Goal: Transaction & Acquisition: Purchase product/service

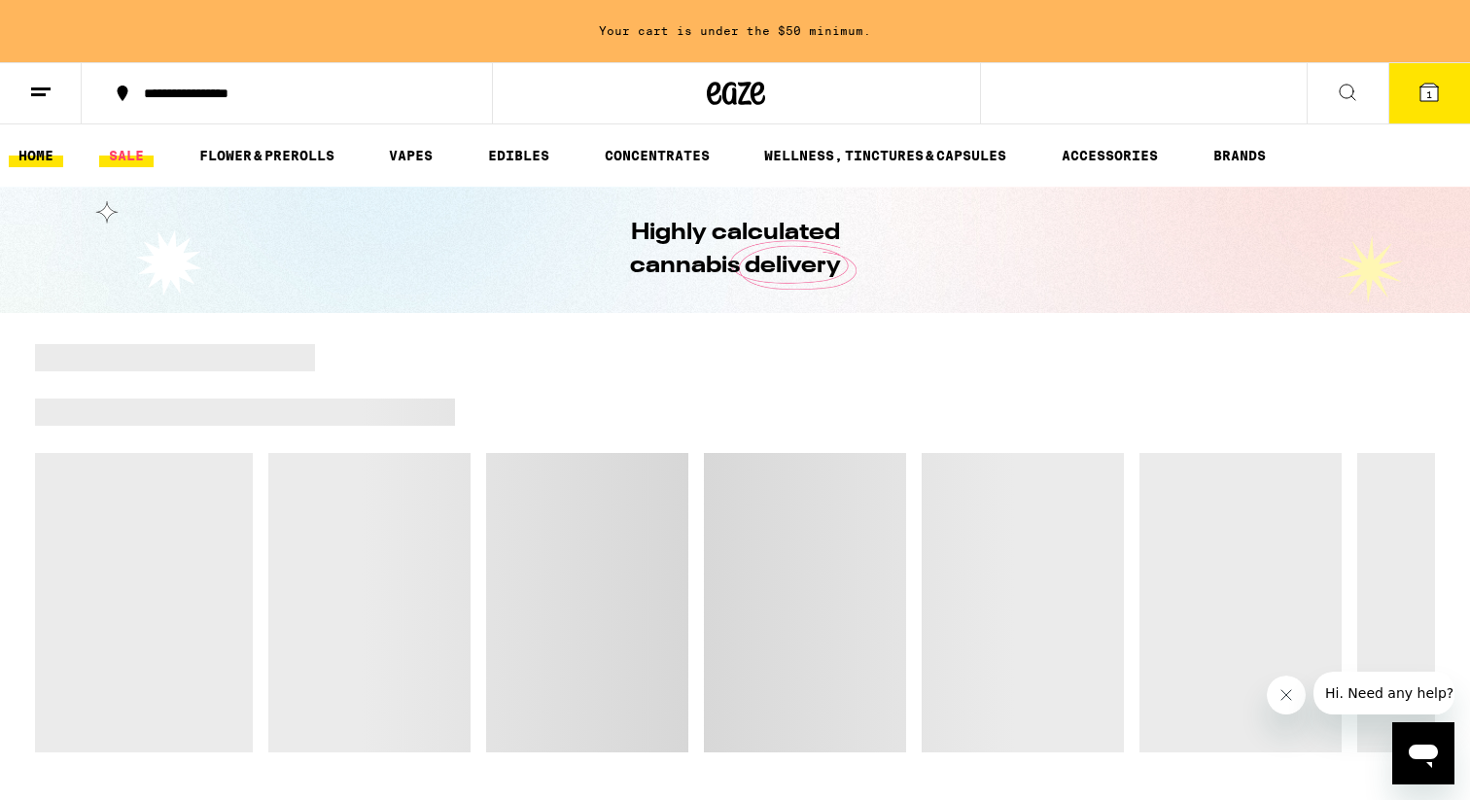
click at [105, 152] on link "SALE" at bounding box center [126, 155] width 54 height 23
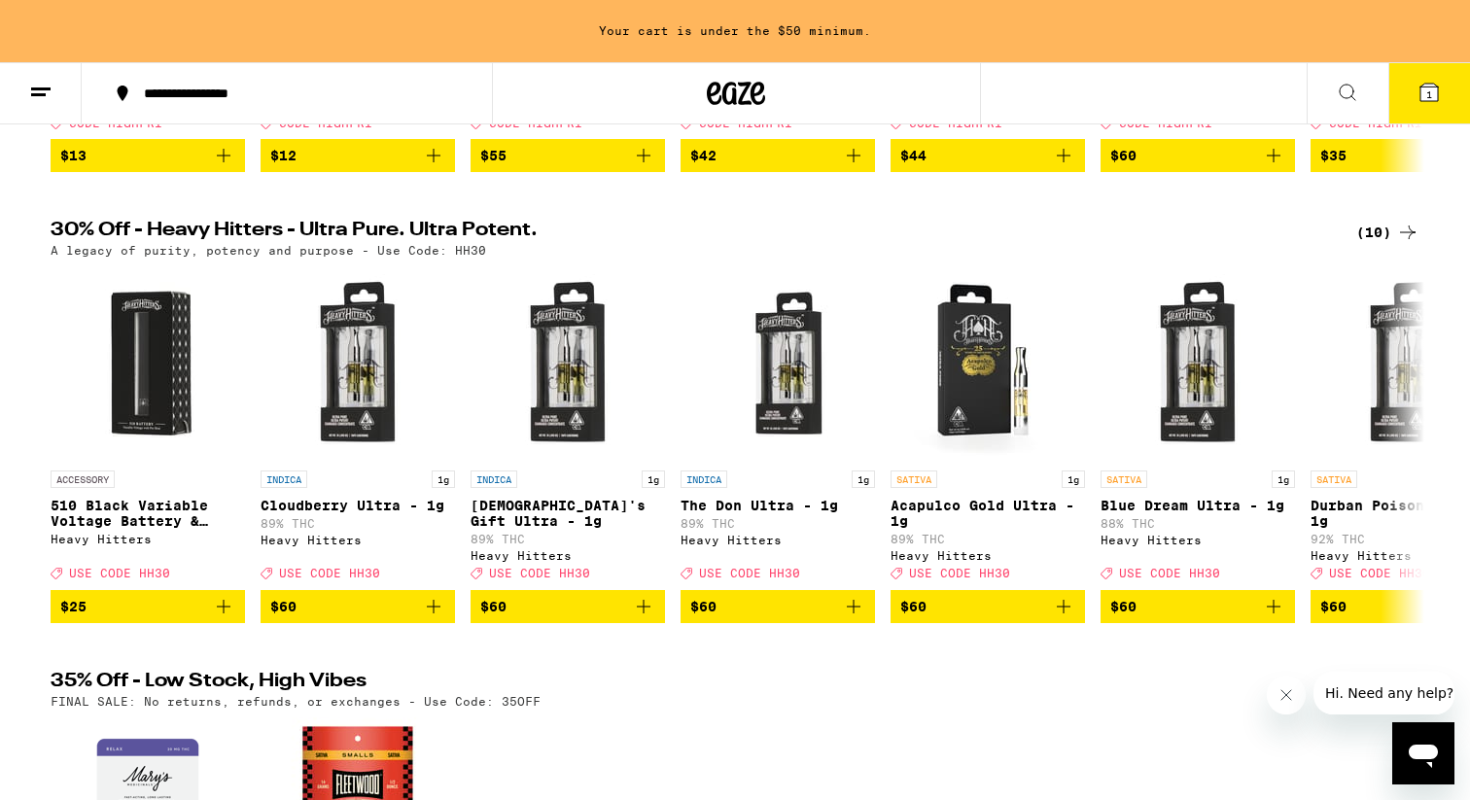
scroll to position [565, 0]
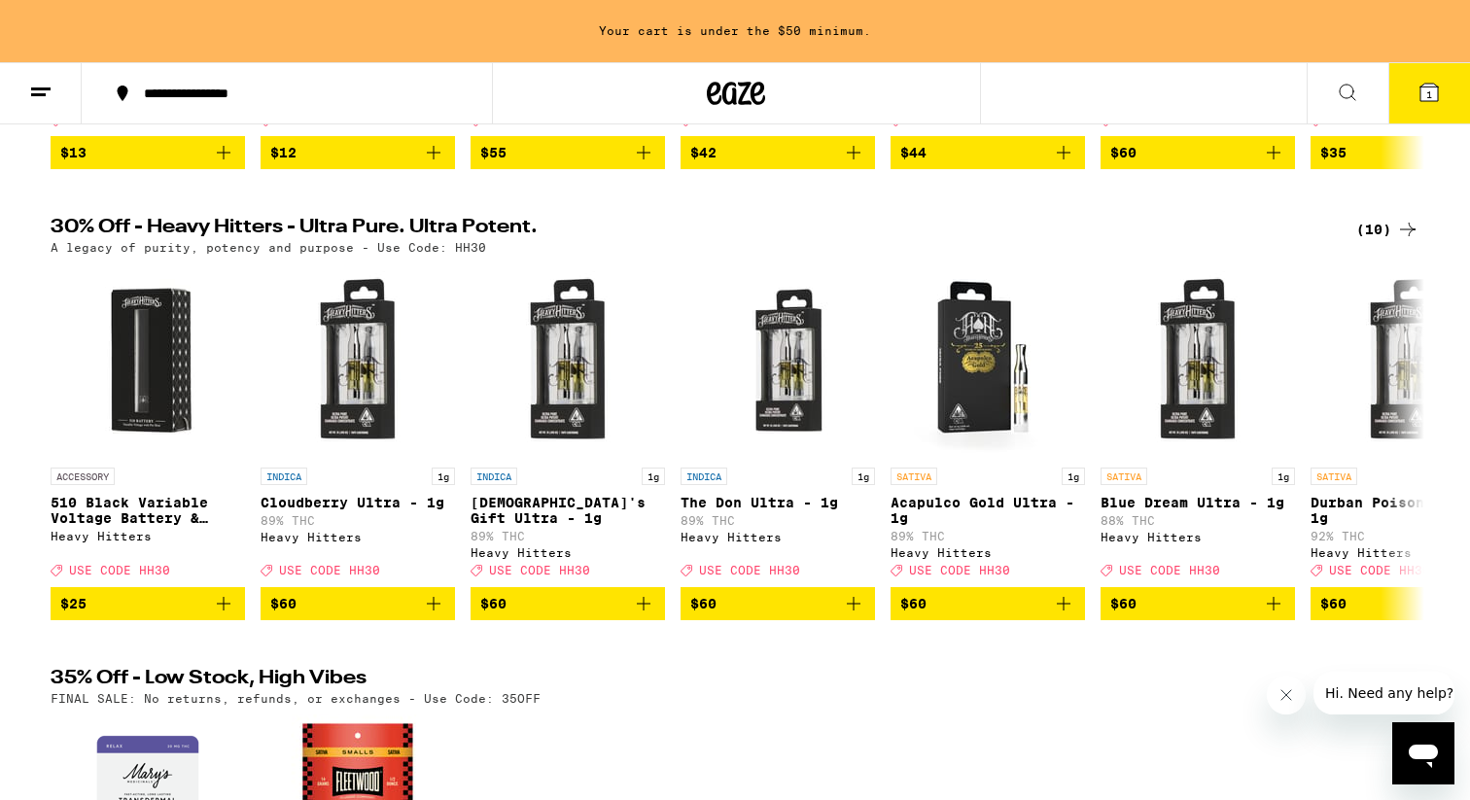
click at [1371, 241] on div "(10)" at bounding box center [1387, 229] width 63 height 23
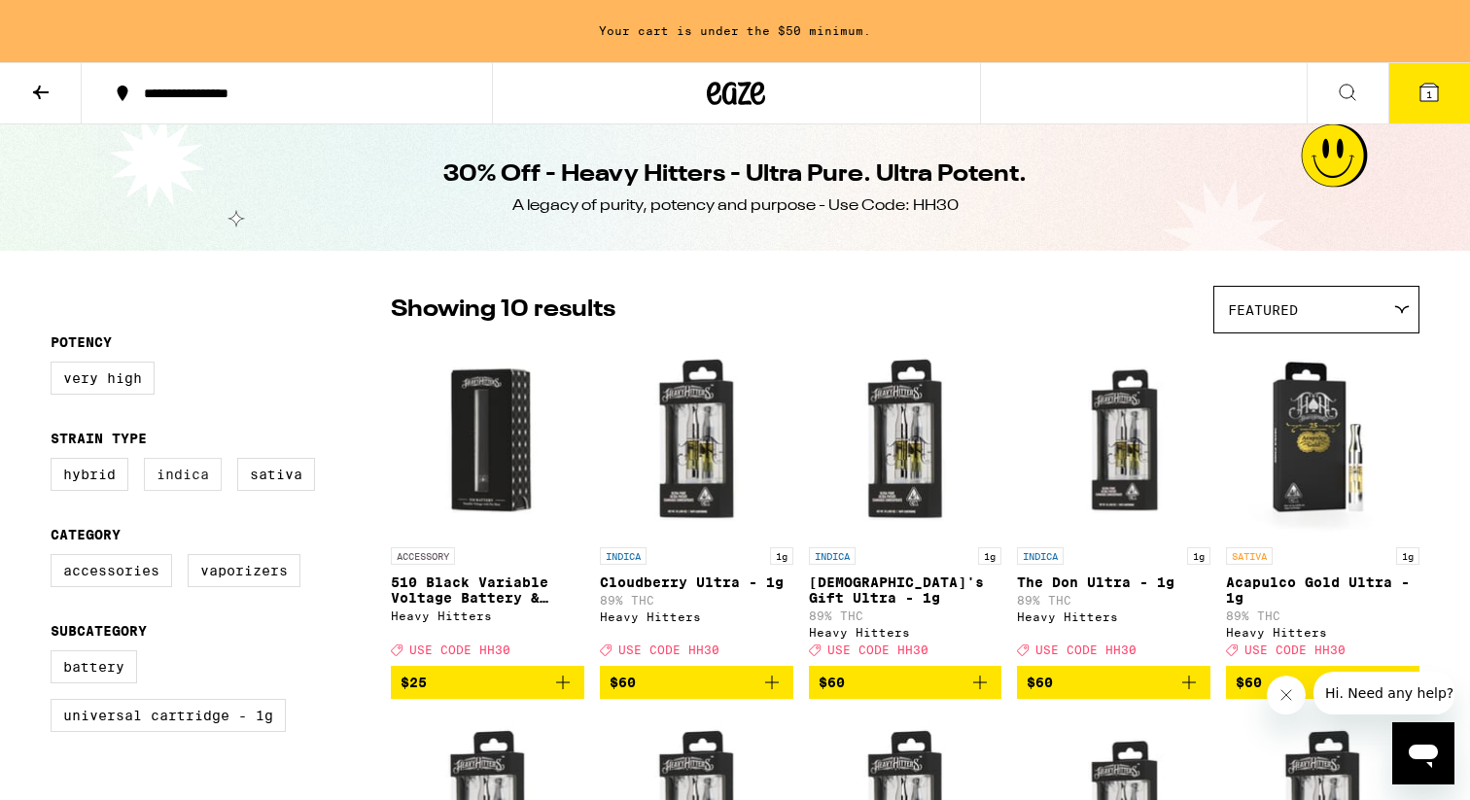
click at [173, 484] on label "Indica" at bounding box center [183, 474] width 78 height 33
click at [55, 462] on input "Indica" at bounding box center [54, 461] width 1 height 1
checkbox input "true"
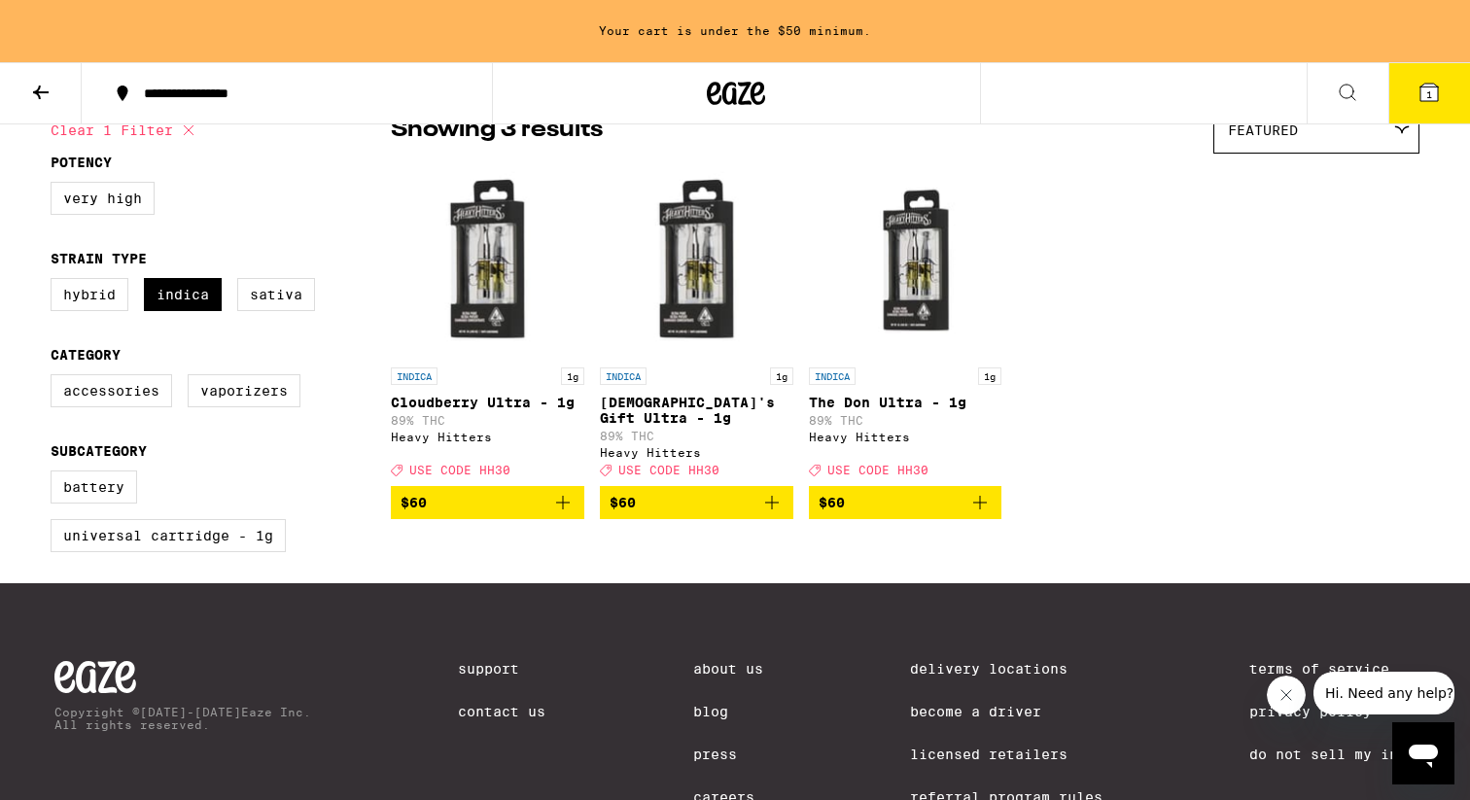
scroll to position [200, 0]
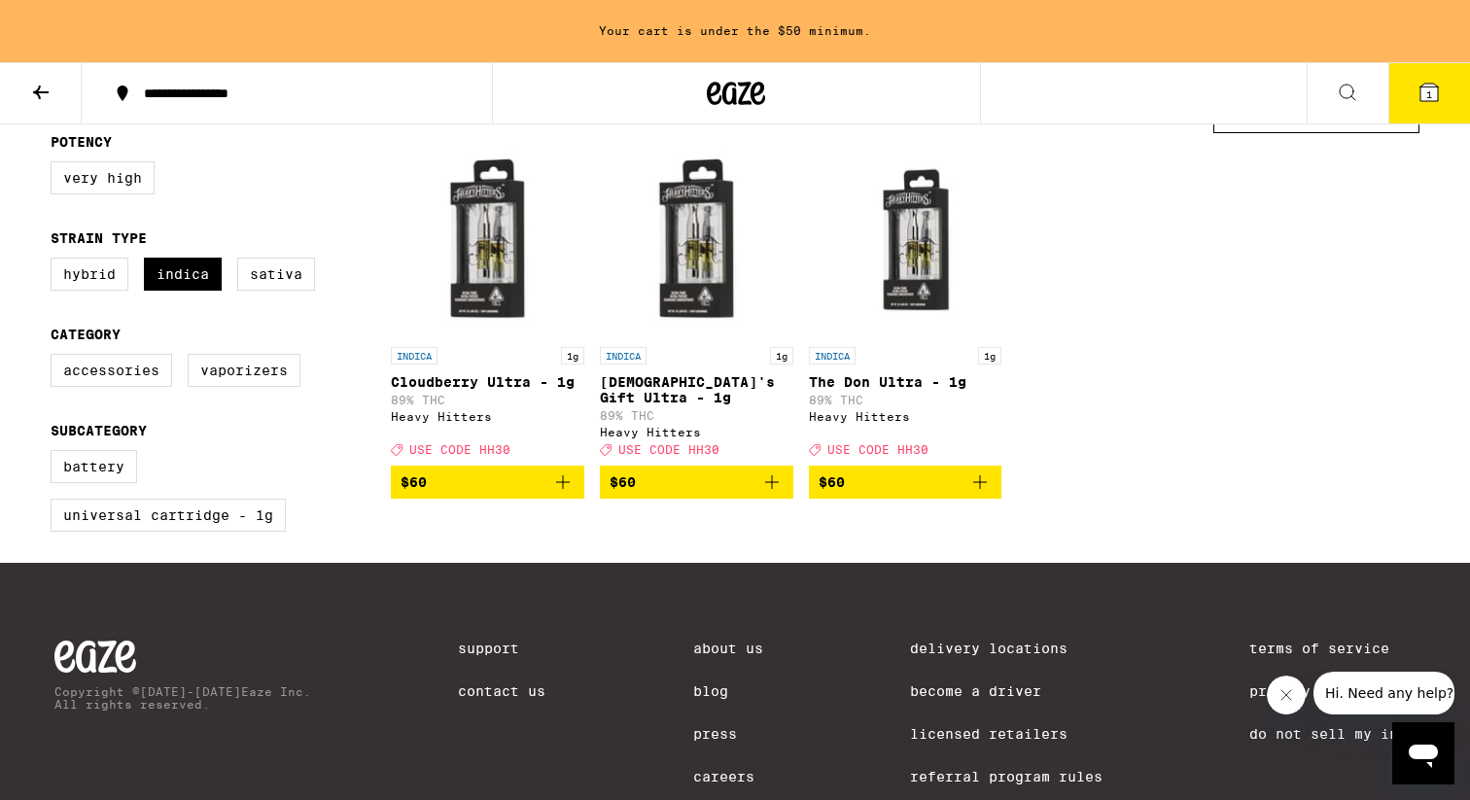
click at [760, 485] on icon "Add to bag" at bounding box center [771, 482] width 23 height 23
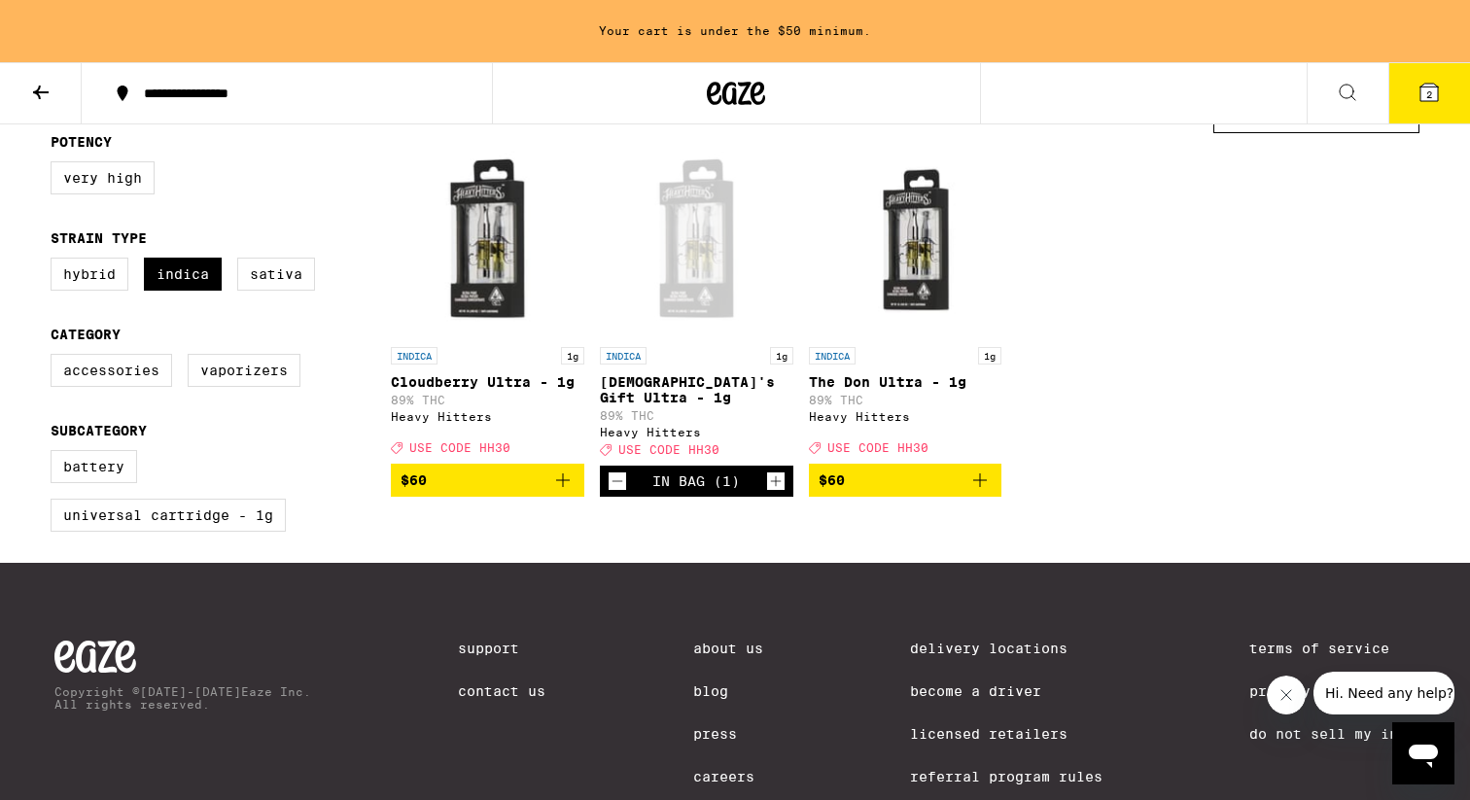
click at [1438, 89] on icon at bounding box center [1429, 93] width 18 height 18
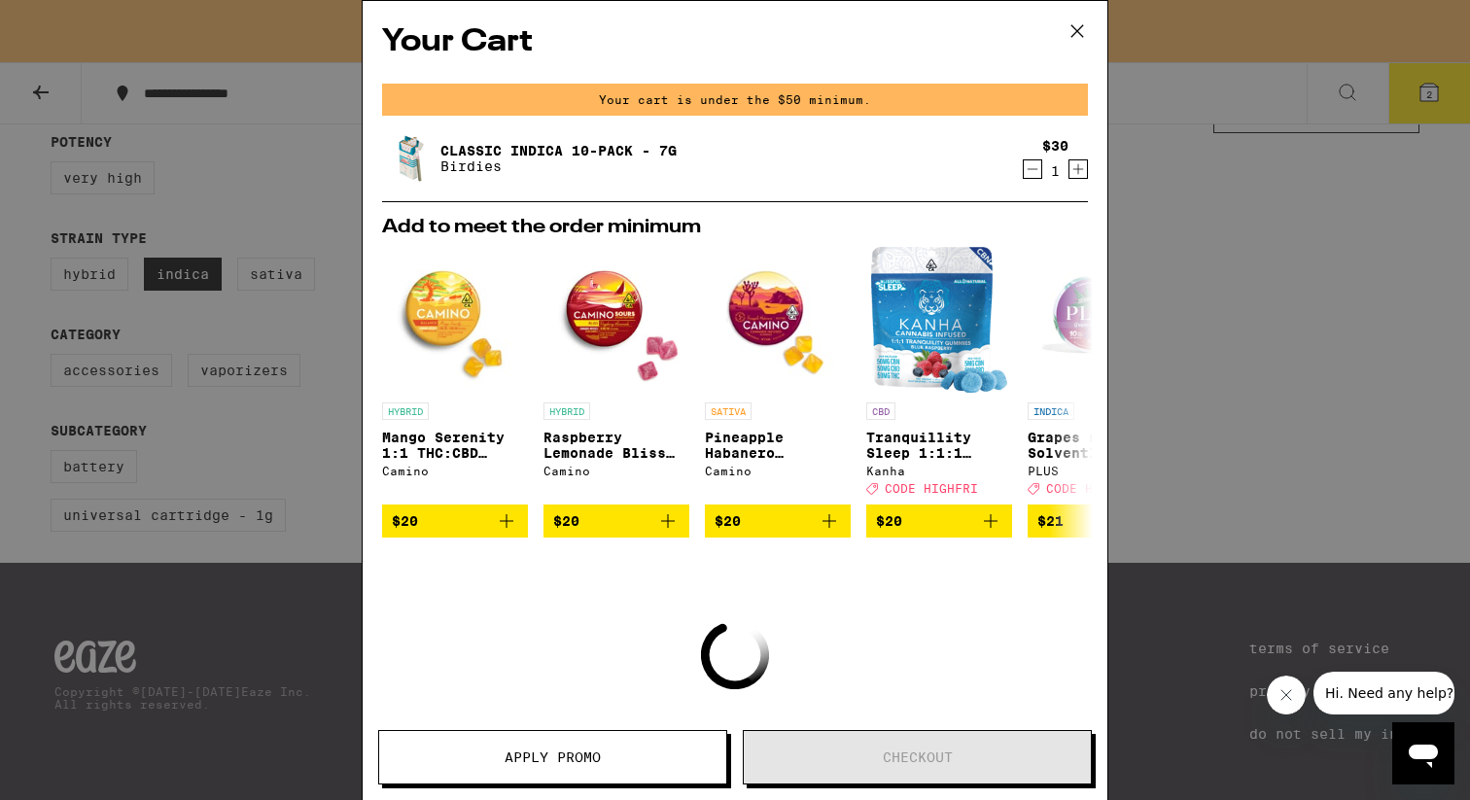
click at [1029, 172] on icon "Decrement" at bounding box center [1033, 169] width 18 height 23
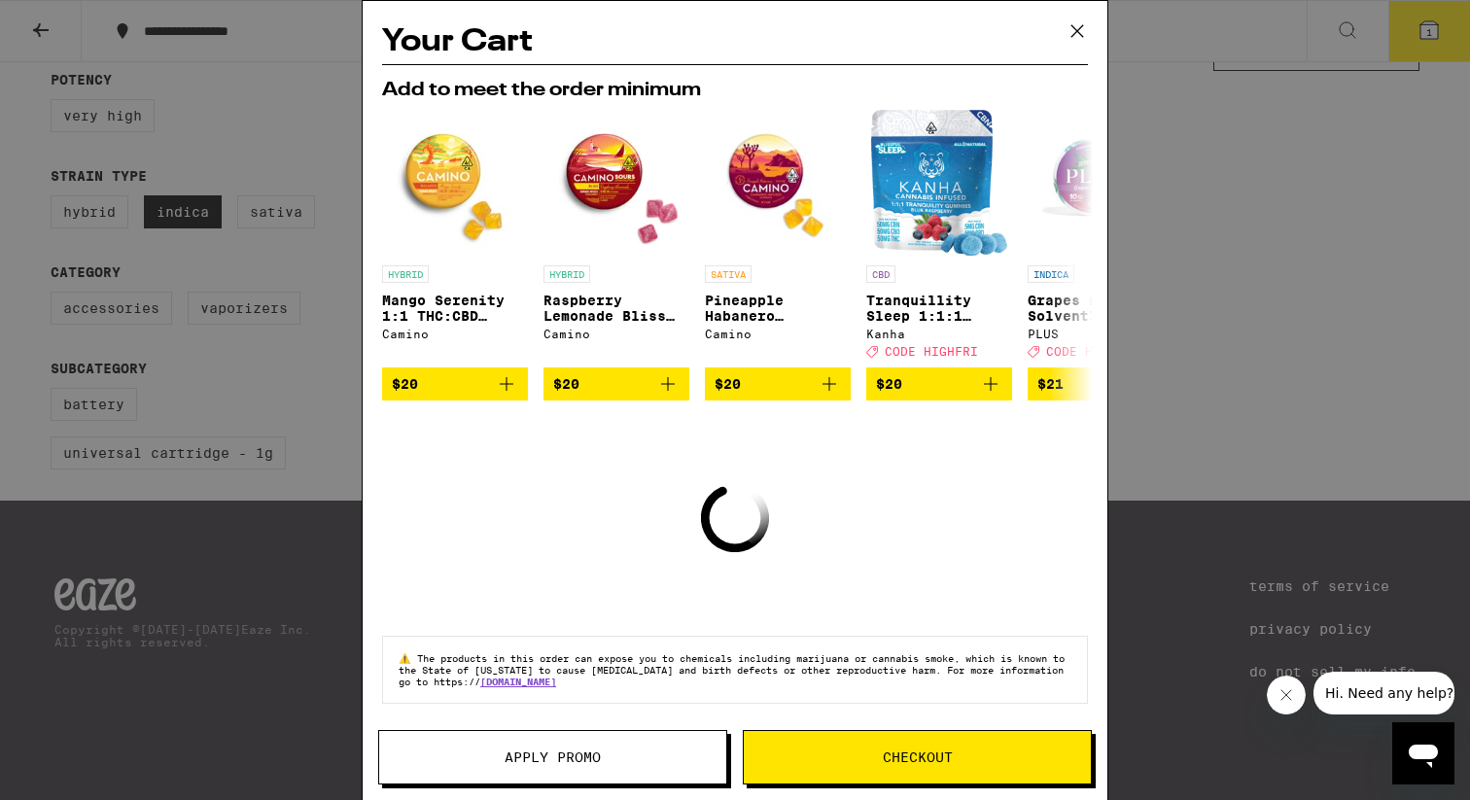
scroll to position [138, 0]
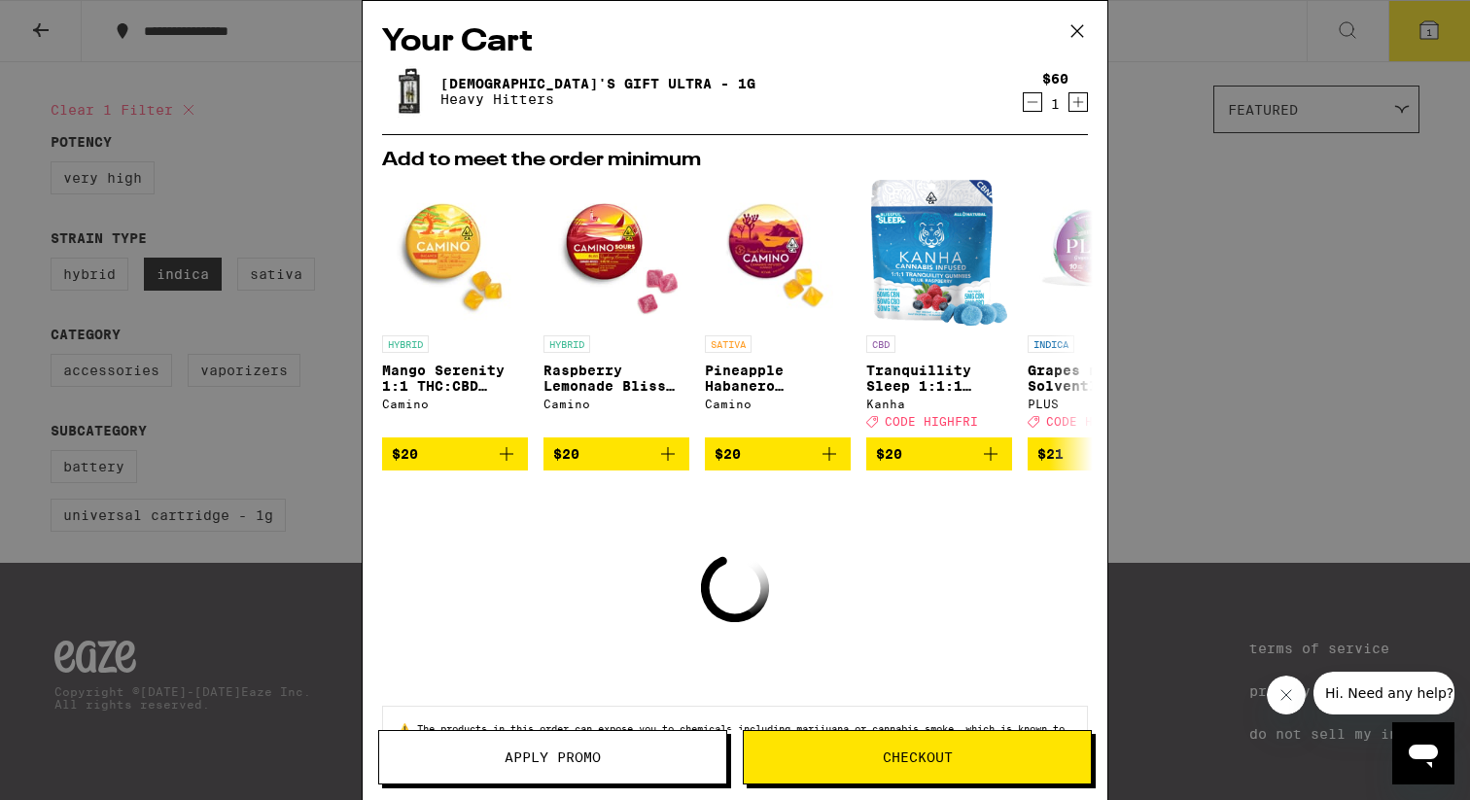
click at [576, 746] on button "Apply Promo" at bounding box center [552, 757] width 349 height 54
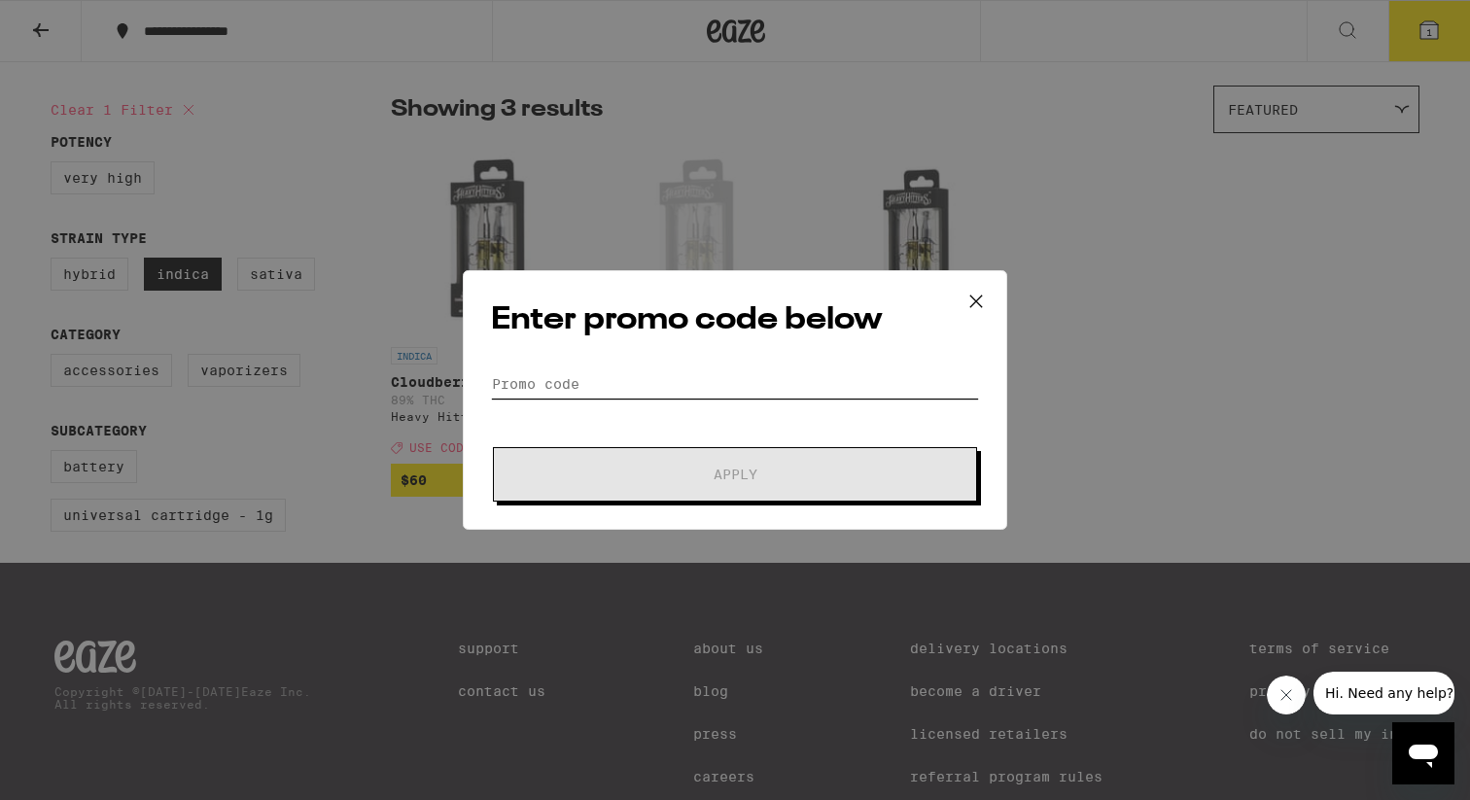
click at [633, 379] on input "Promo Code" at bounding box center [735, 383] width 488 height 29
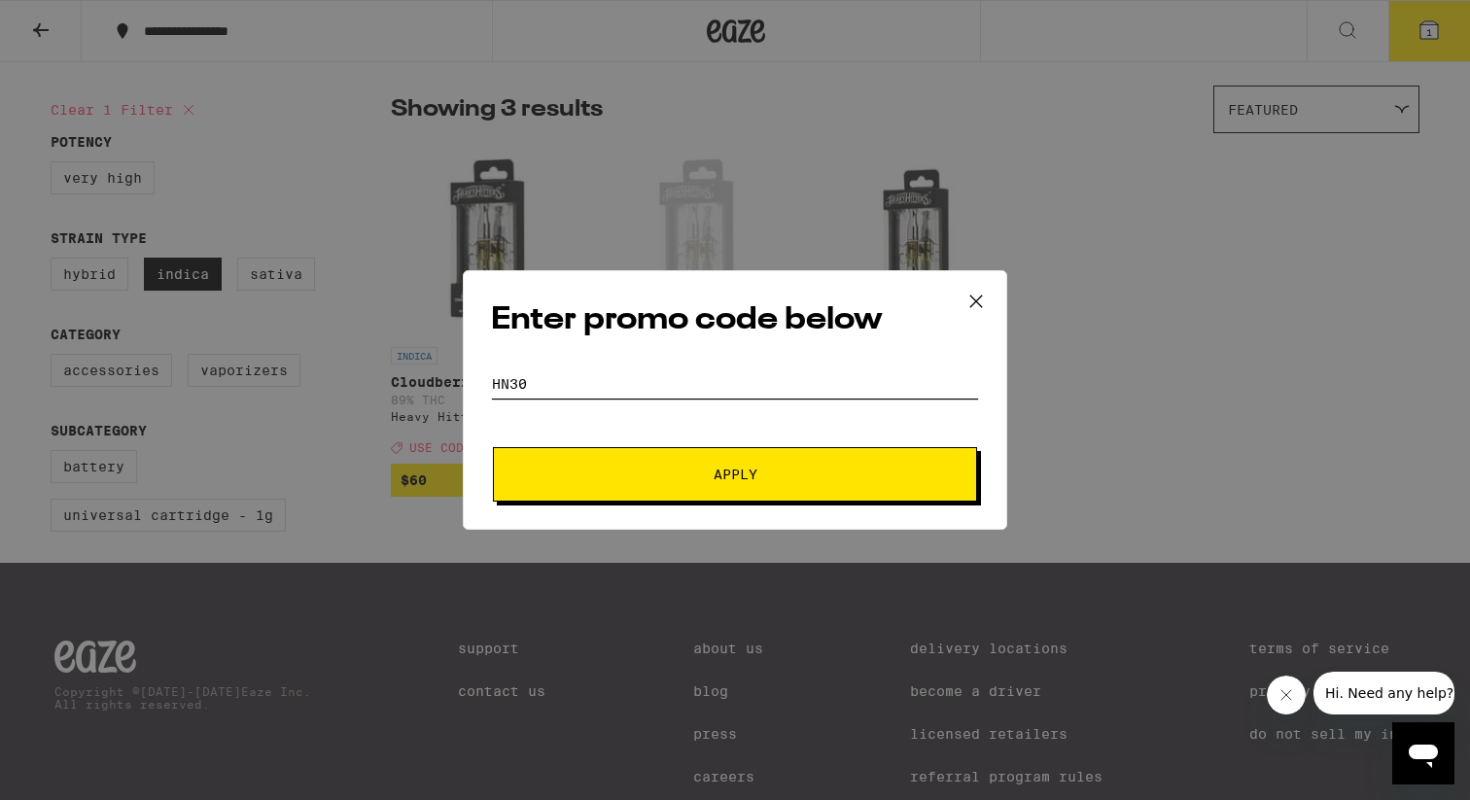
type input "HN30"
click at [613, 466] on button "Apply" at bounding box center [735, 474] width 484 height 54
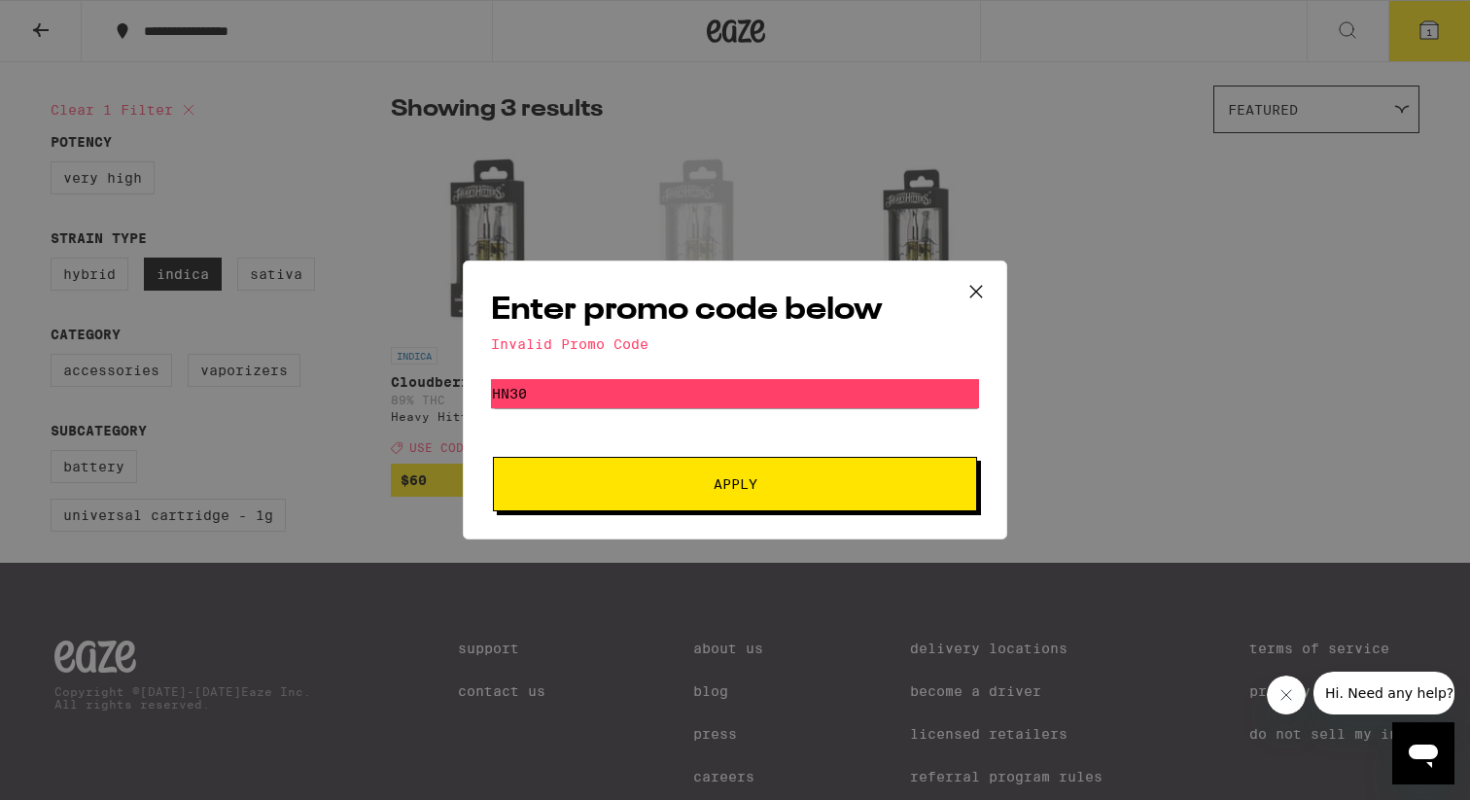
click at [969, 293] on icon at bounding box center [976, 291] width 29 height 29
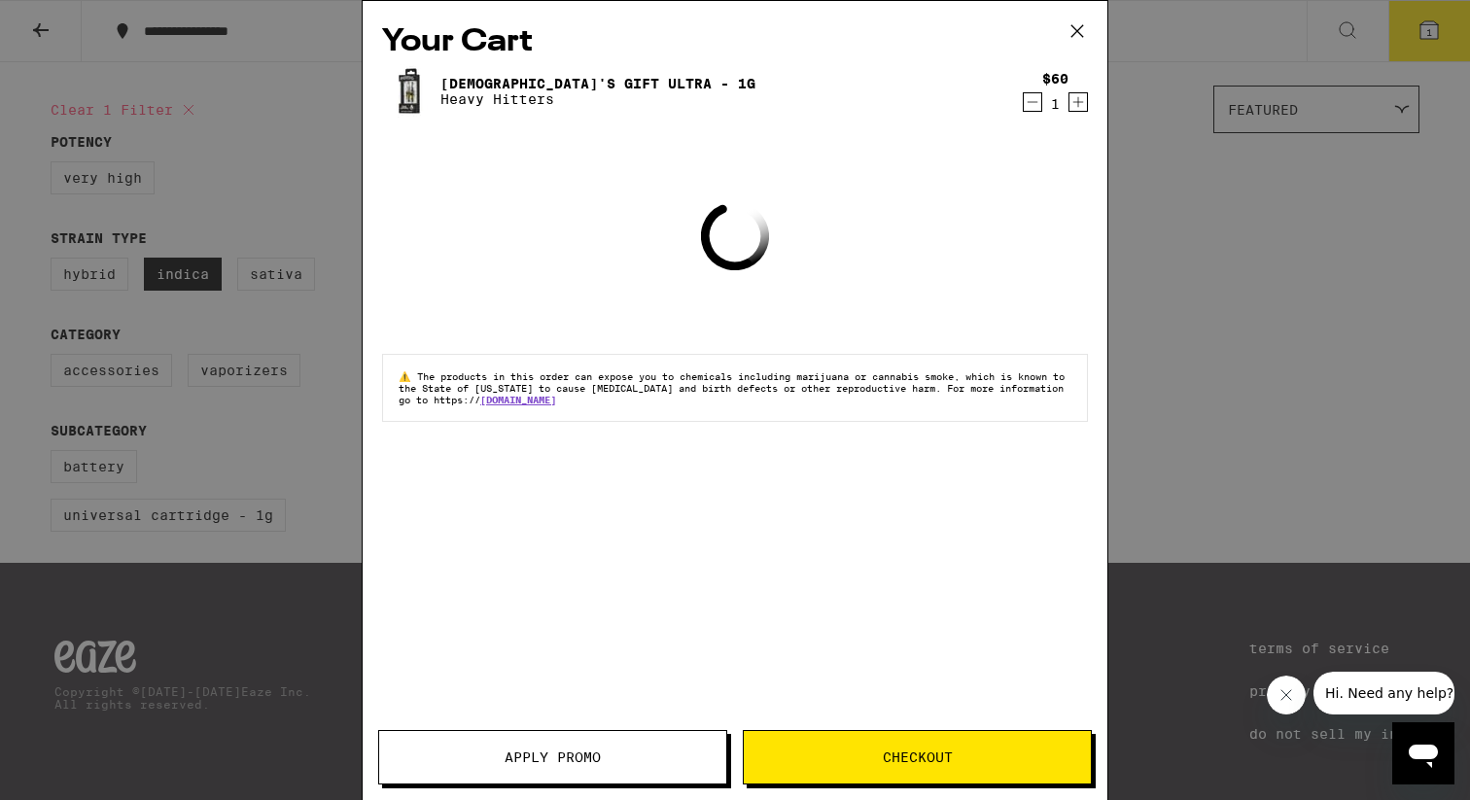
click at [1191, 245] on div "Your Cart [DEMOGRAPHIC_DATA]'s Gift Ultra - 1g Heavy Hitters $60 1 Loading ⚠️ T…" at bounding box center [735, 400] width 1470 height 800
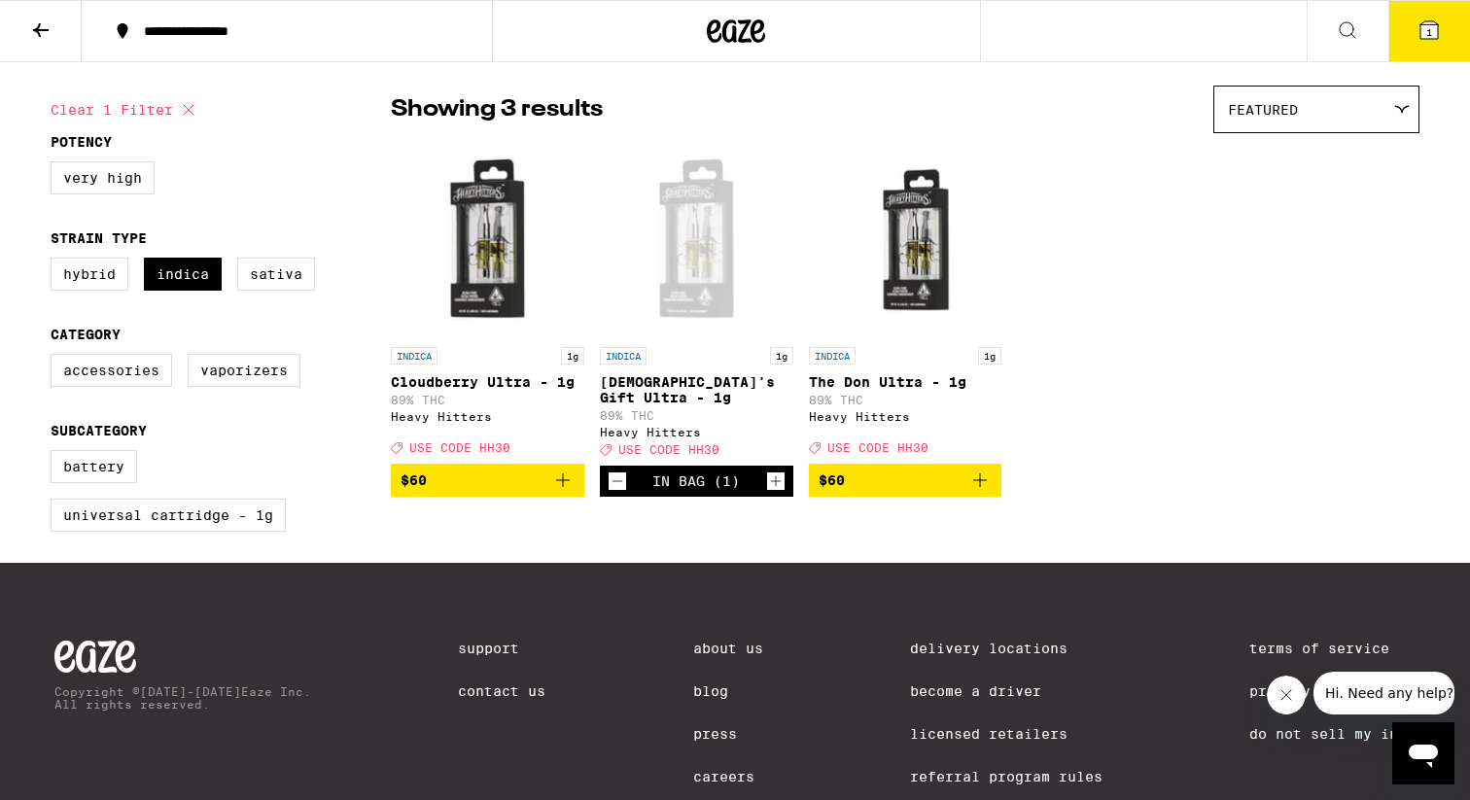
click at [1428, 50] on button "1" at bounding box center [1429, 31] width 82 height 60
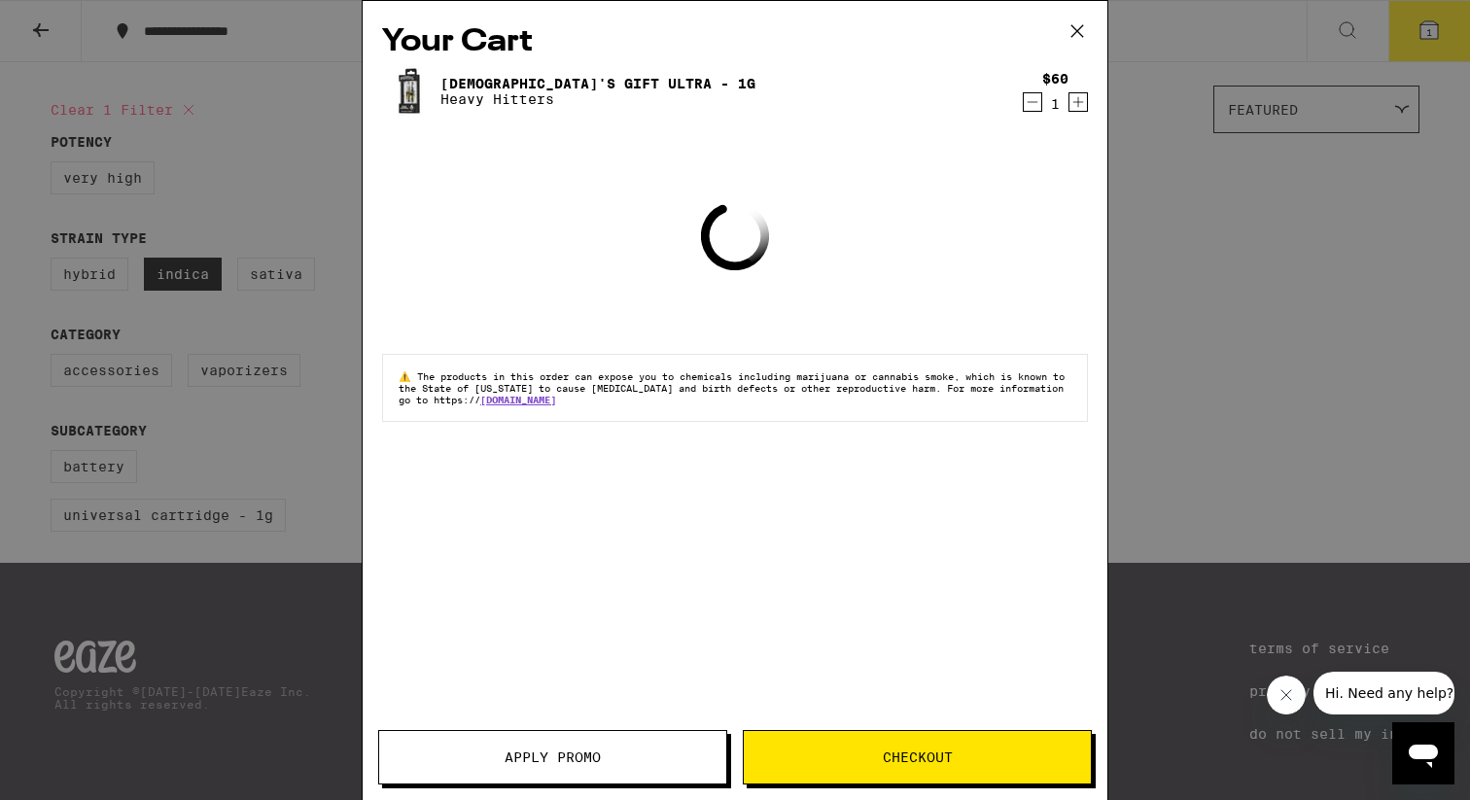
click at [610, 759] on span "Apply Promo" at bounding box center [552, 758] width 347 height 14
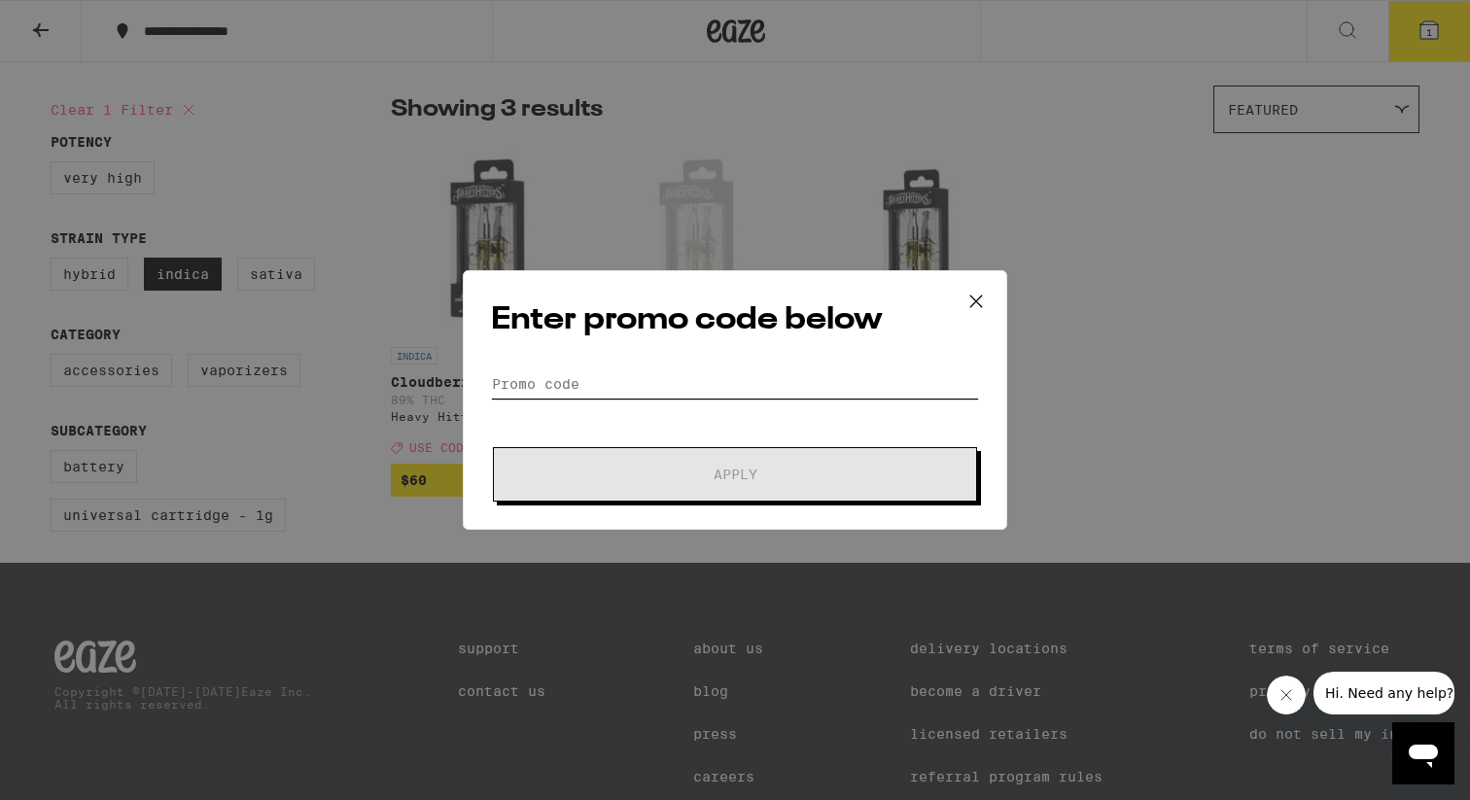
click at [588, 380] on input "Promo Code" at bounding box center [735, 383] width 488 height 29
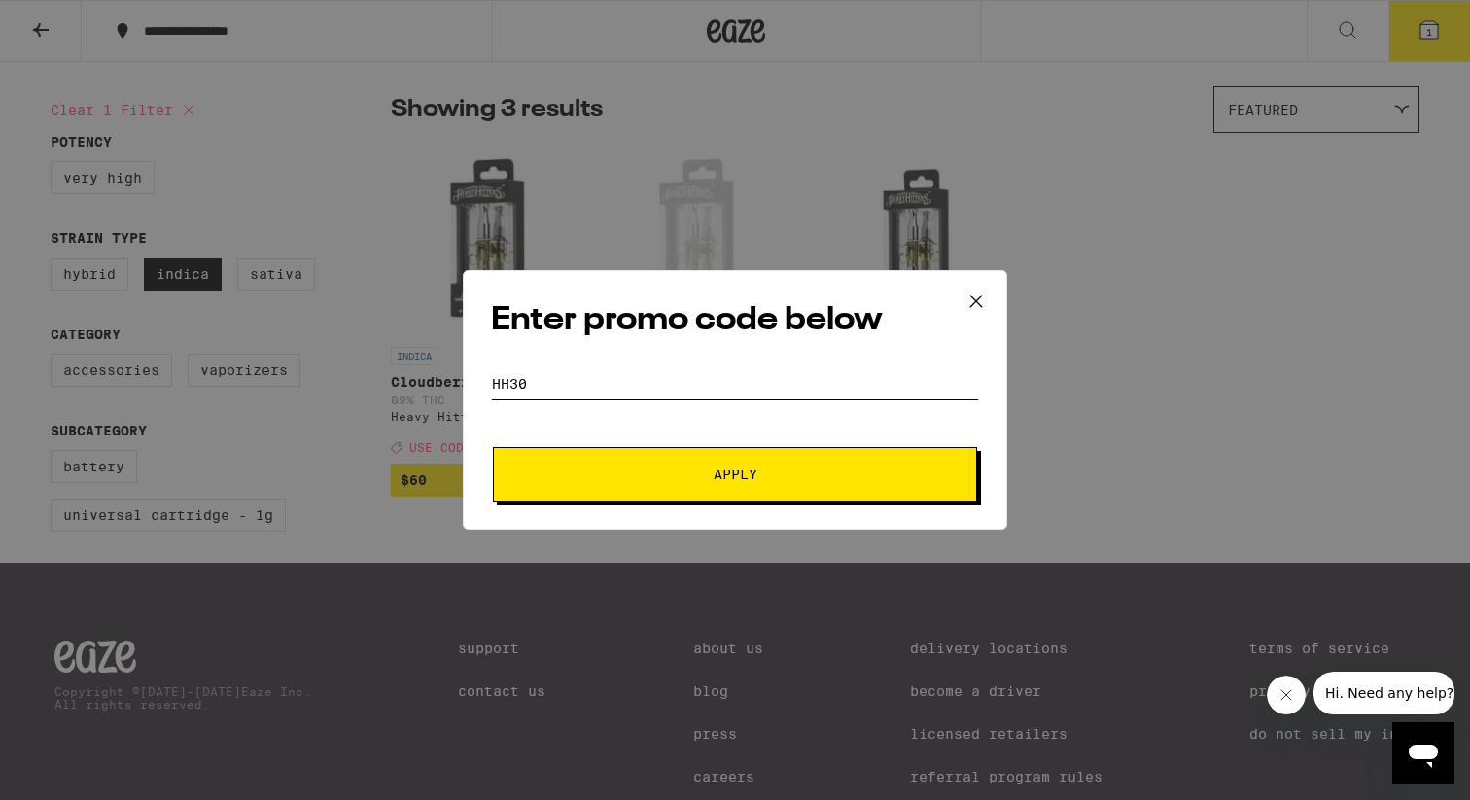
type input "hh30"
click at [625, 475] on span "Apply" at bounding box center [735, 475] width 350 height 14
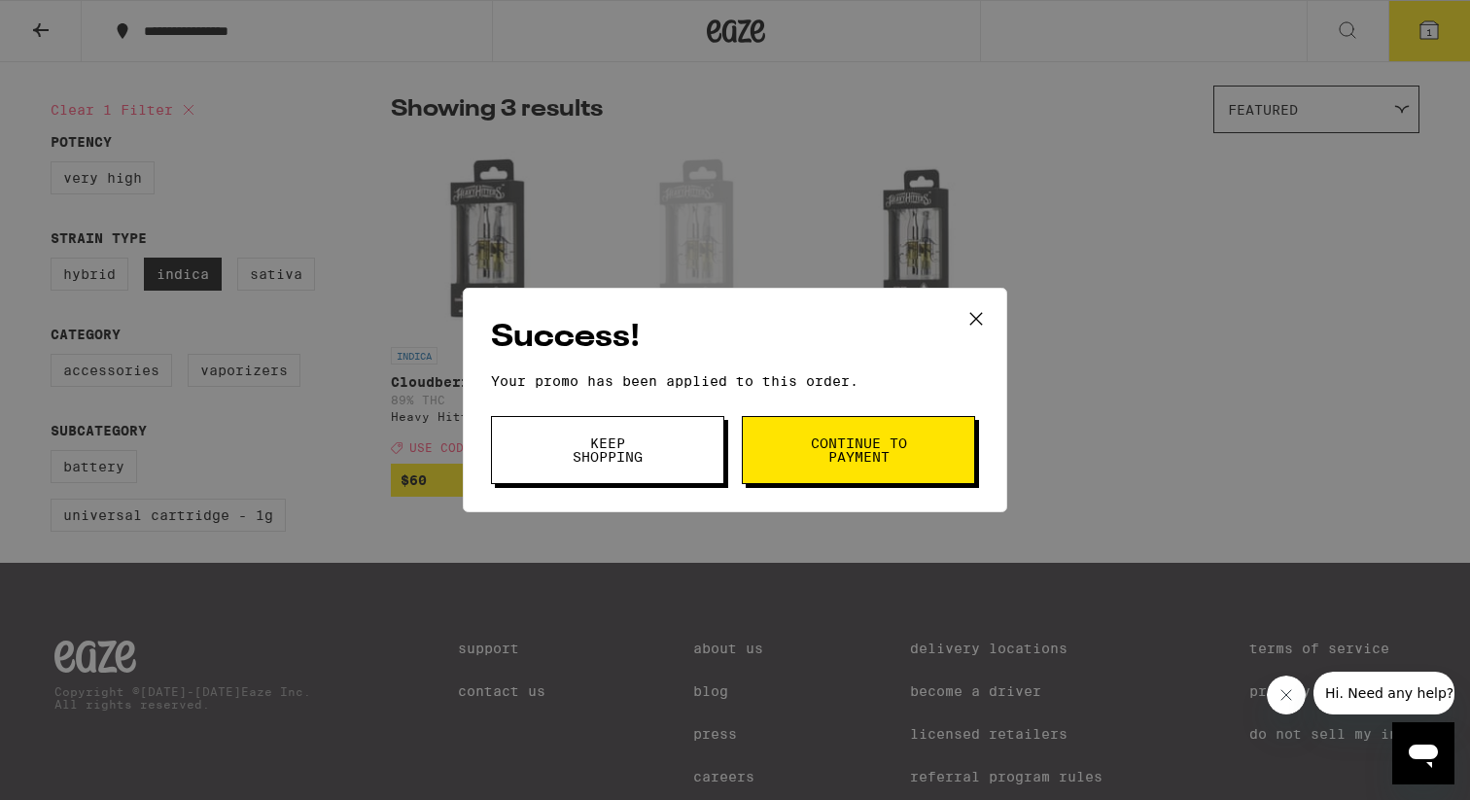
click at [816, 456] on span "Continue to payment" at bounding box center [858, 450] width 99 height 27
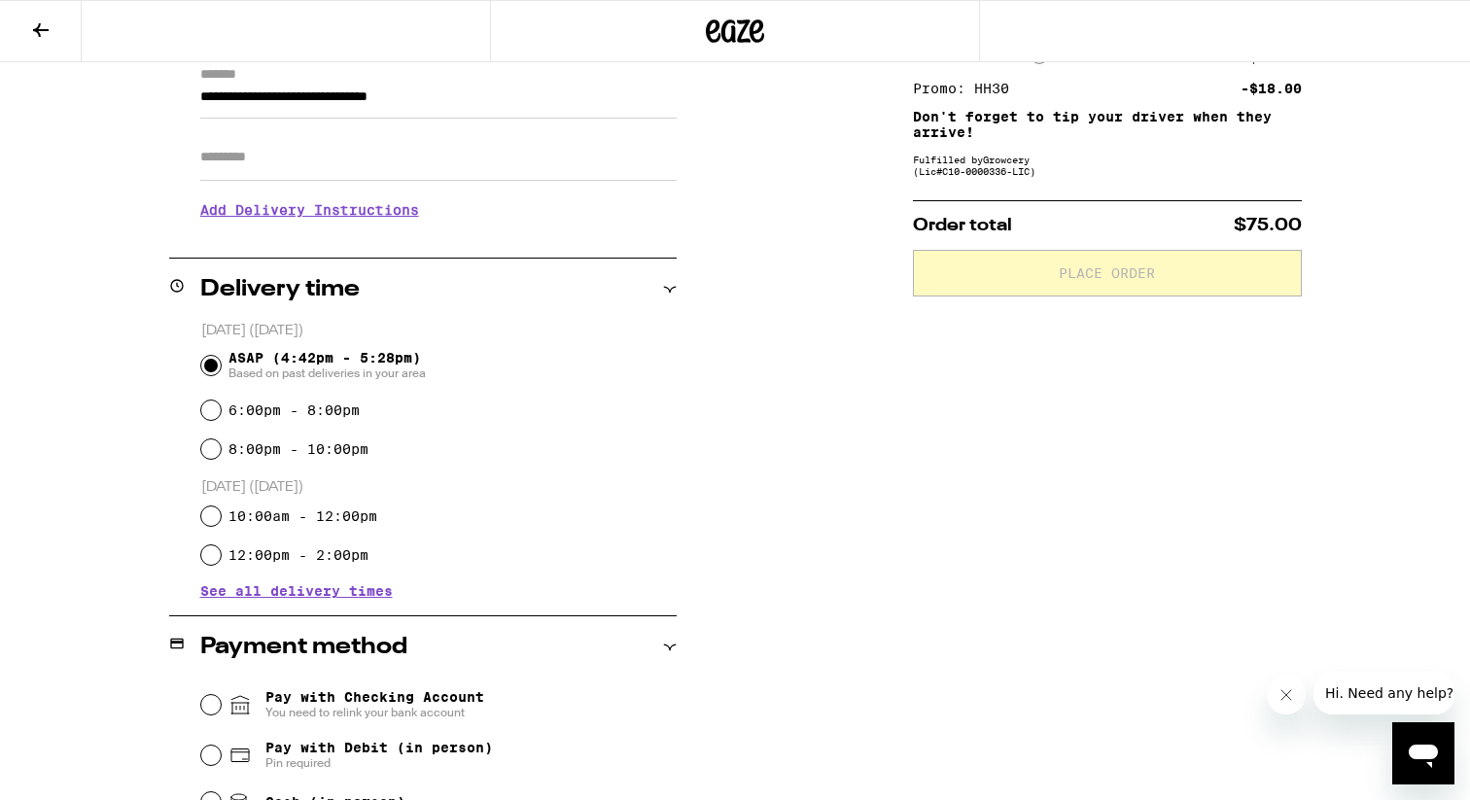
scroll to position [462, 0]
